Goal: Information Seeking & Learning: Learn about a topic

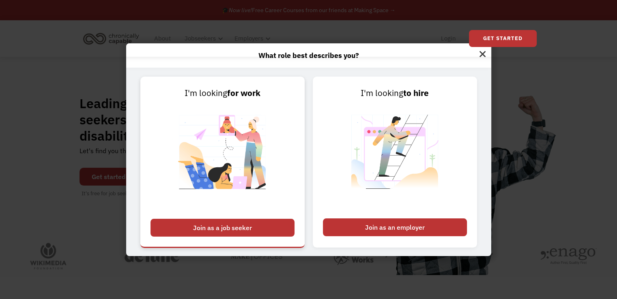
click at [223, 229] on div "Join as a job seeker" at bounding box center [222, 228] width 144 height 18
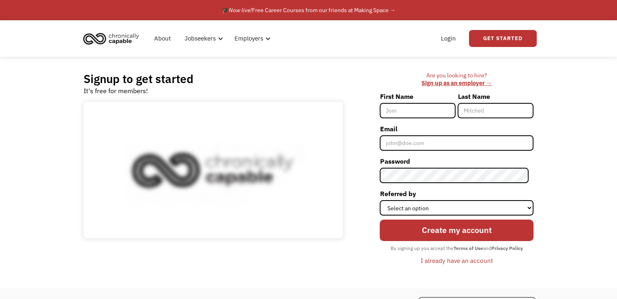
click at [438, 110] on input "First Name" at bounding box center [418, 110] width 76 height 15
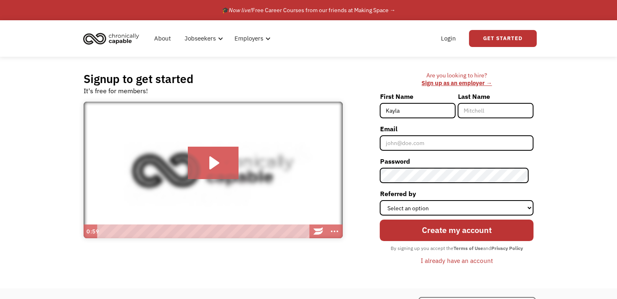
type input "Kayla"
type input "Allen"
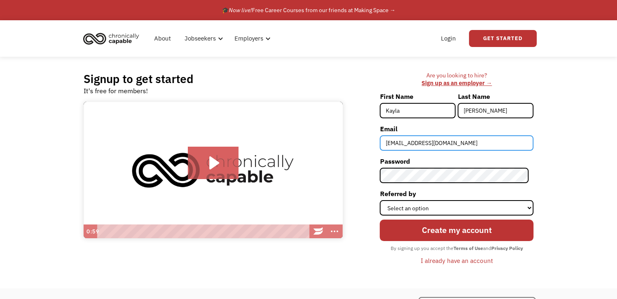
type input "KayBMcLn@gmail.com"
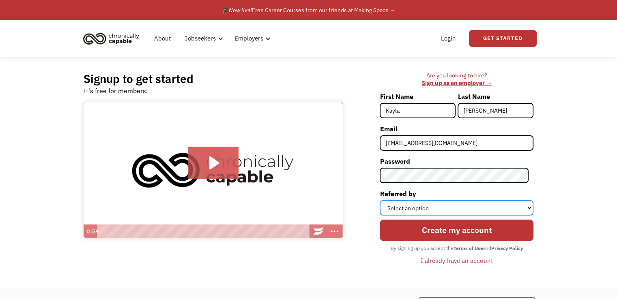
click at [526, 210] on select "Select an option Instagram Facebook Twitter Search Engine News Article Word of …" at bounding box center [457, 207] width 154 height 15
select select "Search Engine"
click at [384, 200] on select "Select an option Instagram Facebook Twitter Search Engine News Article Word of …" at bounding box center [457, 207] width 154 height 15
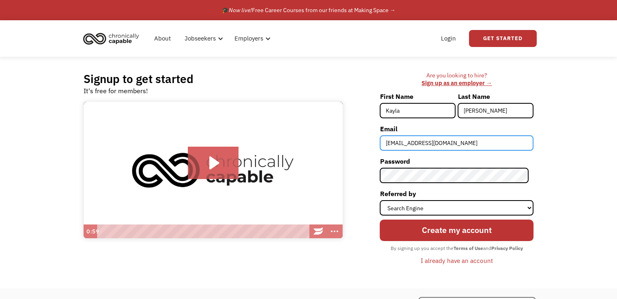
click at [448, 141] on input "KayBMcLn@gmail.com" at bounding box center [457, 142] width 154 height 15
type input "K"
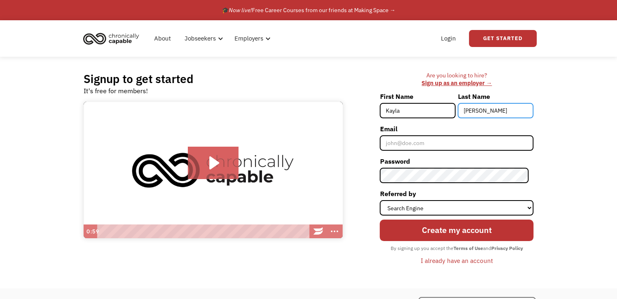
click at [485, 108] on input "Allen" at bounding box center [495, 110] width 76 height 15
type input "A"
click at [420, 107] on input "Kayla" at bounding box center [418, 110] width 76 height 15
type input "K"
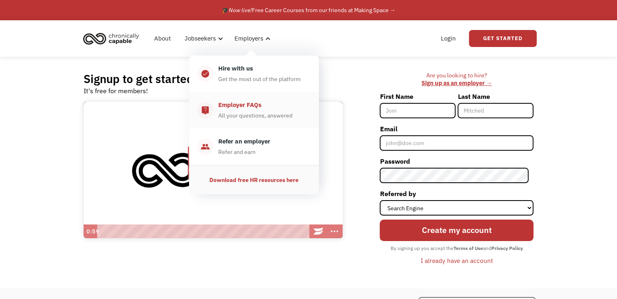
click at [246, 110] on div "Employer FAQs All your questions, answered" at bounding box center [261, 110] width 97 height 20
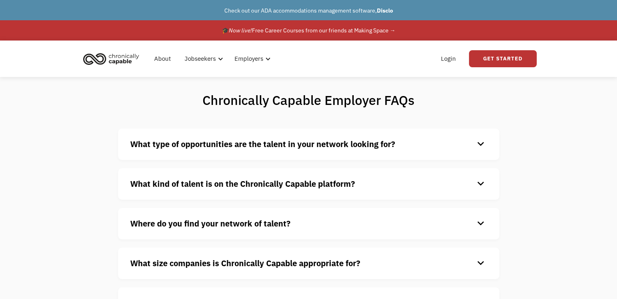
click at [417, 146] on h4 "What type of opportunities are the talent in your network looking for?" at bounding box center [302, 144] width 344 height 12
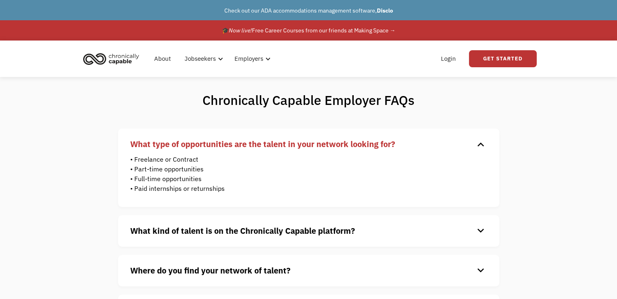
click at [465, 146] on h4 "What type of opportunities are the talent in your network looking for?" at bounding box center [302, 144] width 344 height 12
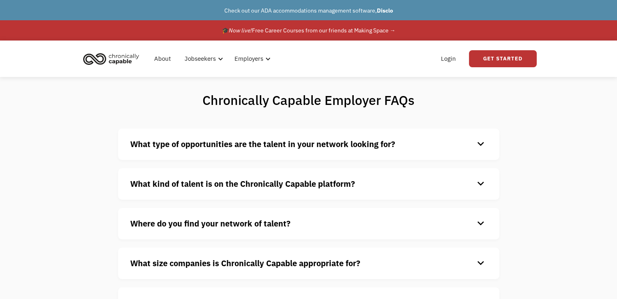
click at [397, 180] on h4 "What kind of talent is on the Chronically Capable platform?" at bounding box center [302, 184] width 344 height 12
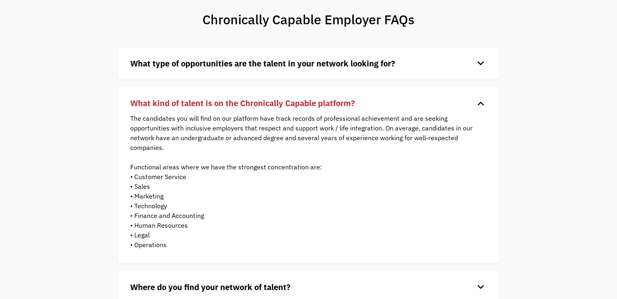
scroll to position [81, 0]
click at [415, 101] on h4 "What kind of talent is on the Chronically Capable platform?" at bounding box center [302, 103] width 344 height 12
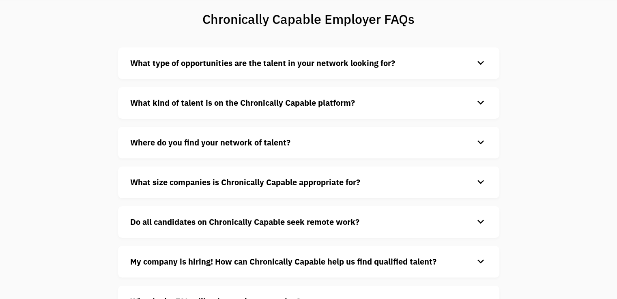
click at [353, 144] on h4 "Where do you find your network of talent?" at bounding box center [302, 143] width 344 height 12
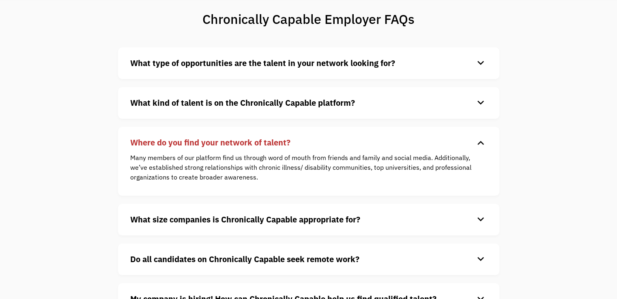
click at [354, 144] on h4 "Where do you find your network of talent?" at bounding box center [302, 143] width 344 height 12
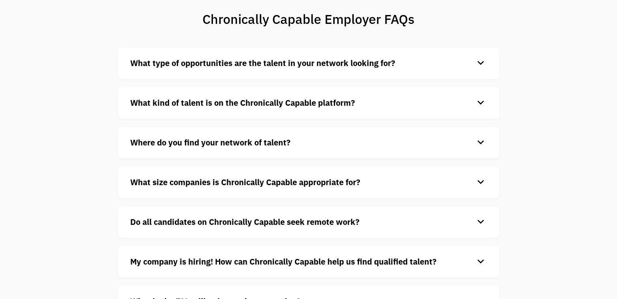
click at [334, 183] on strong "What size companies is Chronically Capable appropriate for?" at bounding box center [245, 182] width 230 height 11
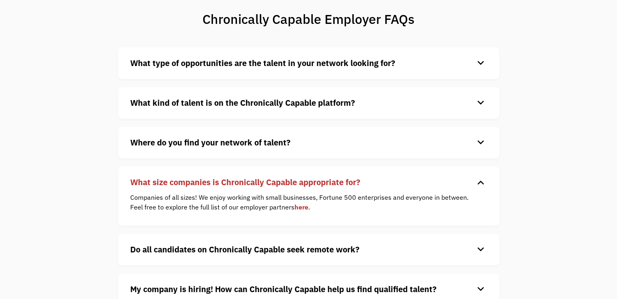
click at [334, 183] on strong "What size companies is Chronically Capable appropriate for?" at bounding box center [245, 182] width 230 height 11
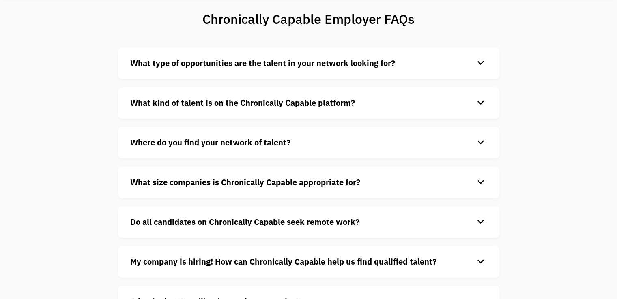
click at [296, 226] on strong "Do all candidates on Chronically Capable seek remote work?" at bounding box center [244, 222] width 229 height 11
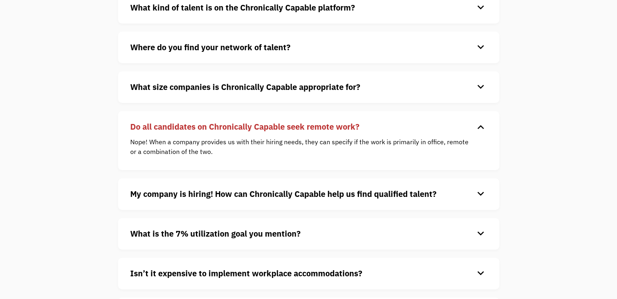
scroll to position [203, 0]
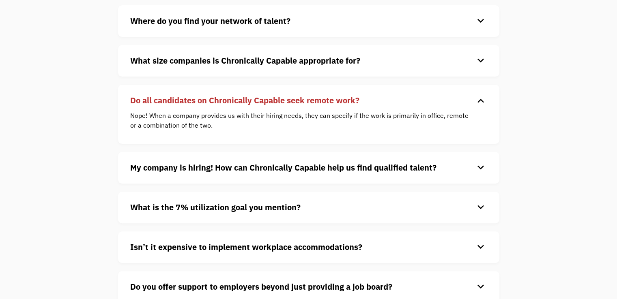
click at [302, 125] on p "Nope! When a company provides us with their hiring needs, they can specify if t…" at bounding box center [302, 120] width 345 height 19
click at [479, 103] on div "keyboard_arrow_down" at bounding box center [480, 100] width 13 height 12
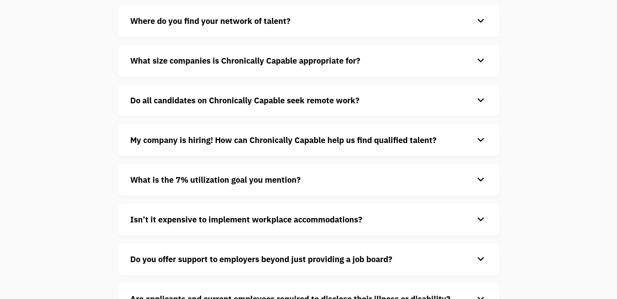
click at [553, 155] on div "Chronically Capable Employer FAQs What type of opportunities are the talent in …" at bounding box center [308, 130] width 617 height 513
